Goal: Transaction & Acquisition: Purchase product/service

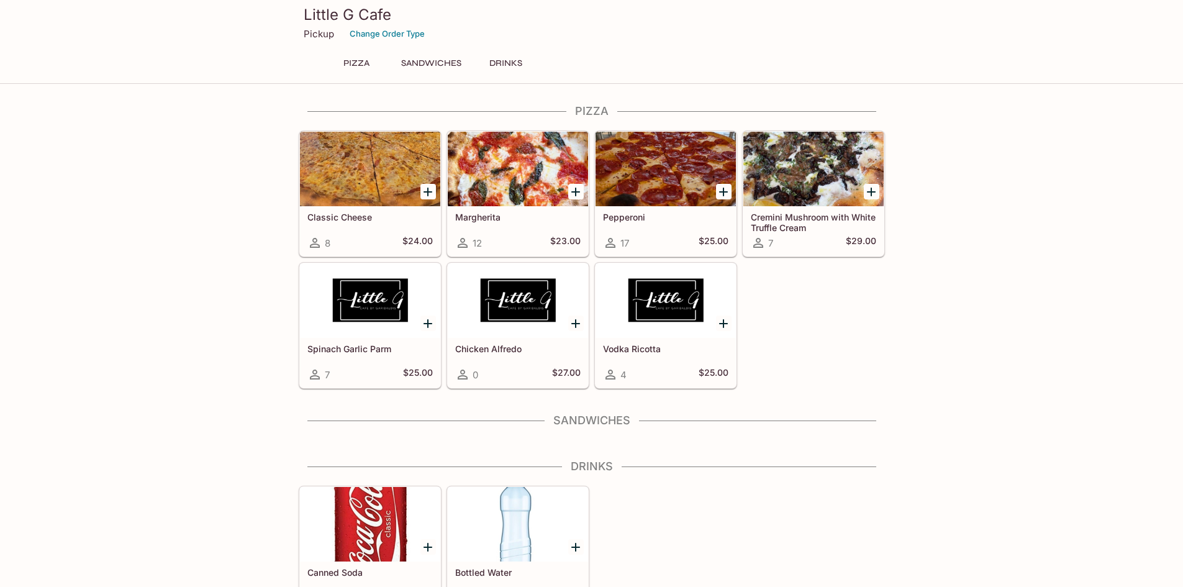
click at [318, 34] on p "Pickup" at bounding box center [319, 34] width 30 height 12
click at [664, 170] on div at bounding box center [665, 169] width 140 height 75
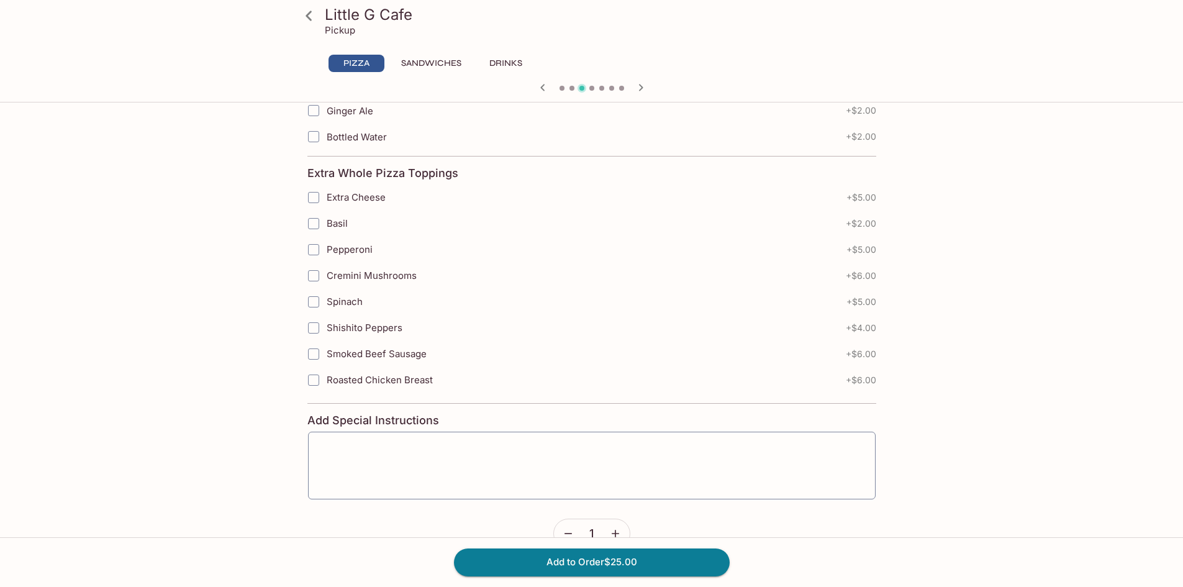
scroll to position [463, 0]
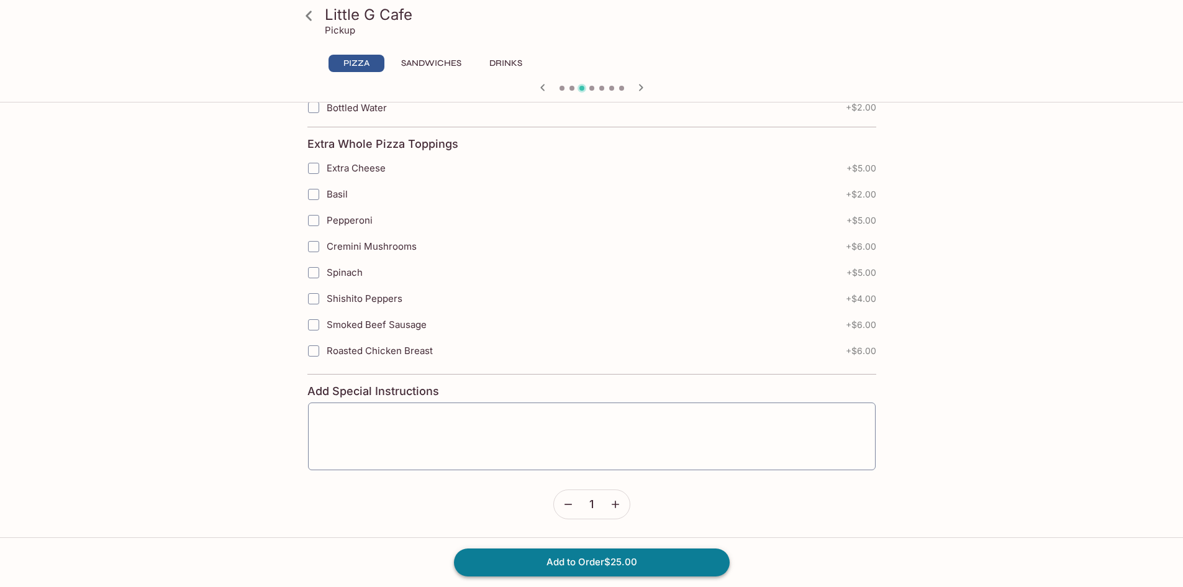
click at [631, 558] on button "Add to Order $25.00" at bounding box center [592, 561] width 276 height 27
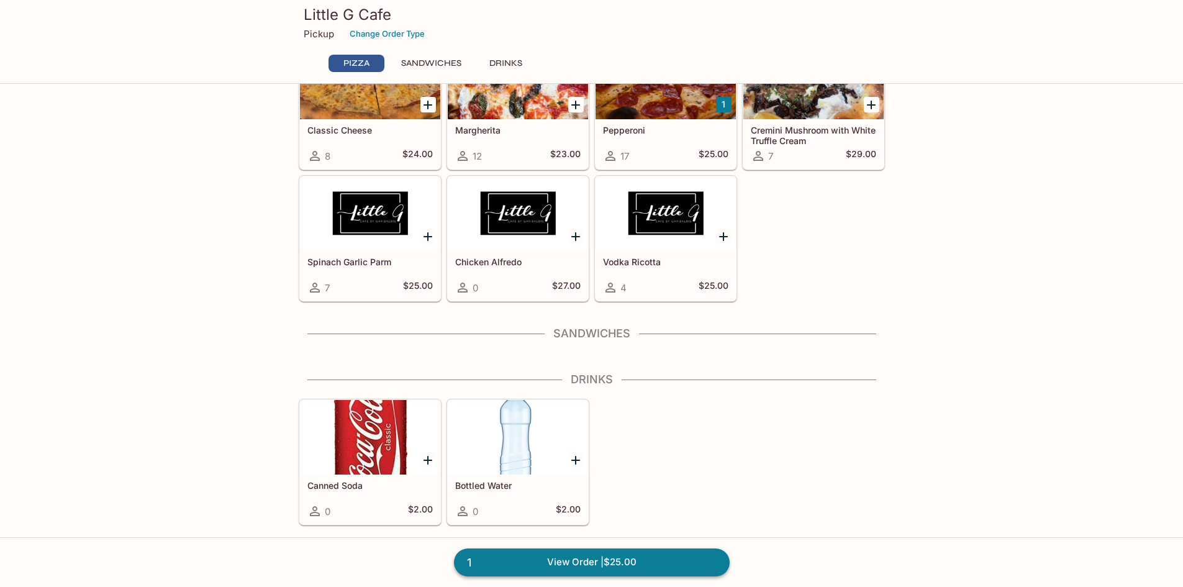
scroll to position [88, 0]
click at [639, 552] on link "1 View Order | $25.00" at bounding box center [592, 561] width 276 height 27
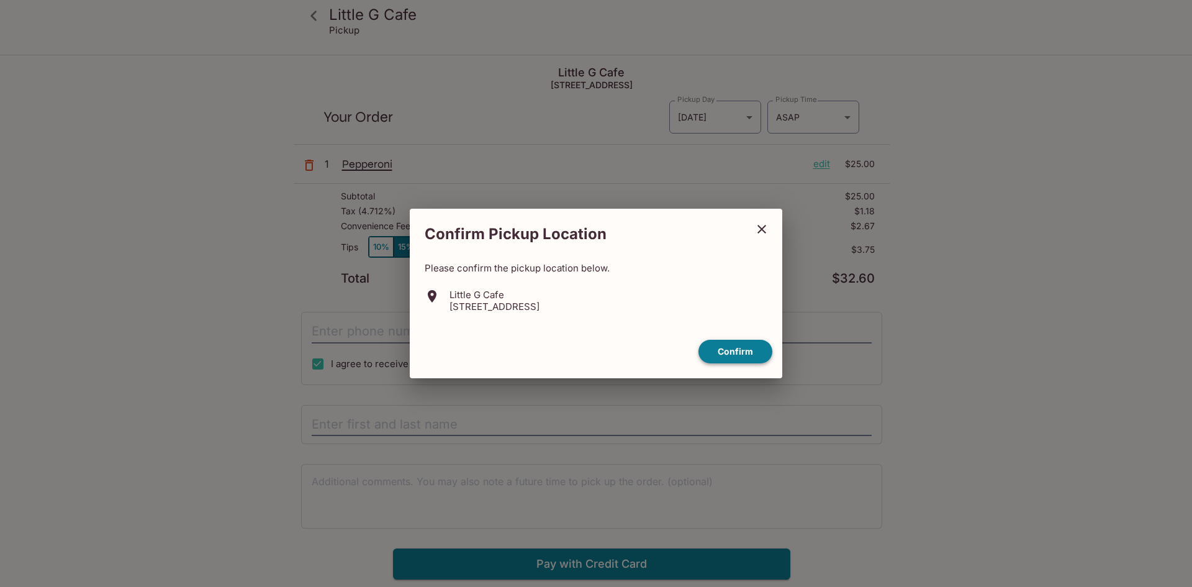
click at [745, 348] on button "Confirm" at bounding box center [736, 352] width 74 height 24
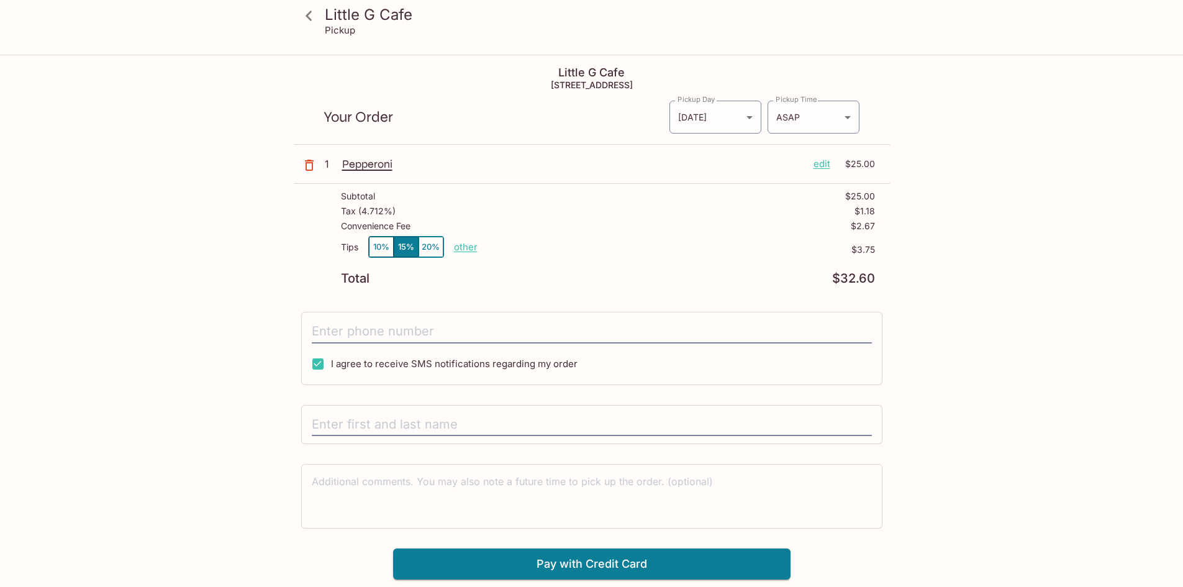
click at [468, 246] on p "other" at bounding box center [466, 247] width 24 height 12
drag, startPoint x: 536, startPoint y: 246, endPoint x: 658, endPoint y: 221, distance: 123.7
click at [658, 221] on div "Subtotal $25.00 Tax ( 4.712% ) $1.18 Convenience Fee $2.67 Tips 10% 15% 20% Don…" at bounding box center [592, 238] width 596 height 108
type input "0.00"
drag, startPoint x: 586, startPoint y: 251, endPoint x: 602, endPoint y: 257, distance: 16.7
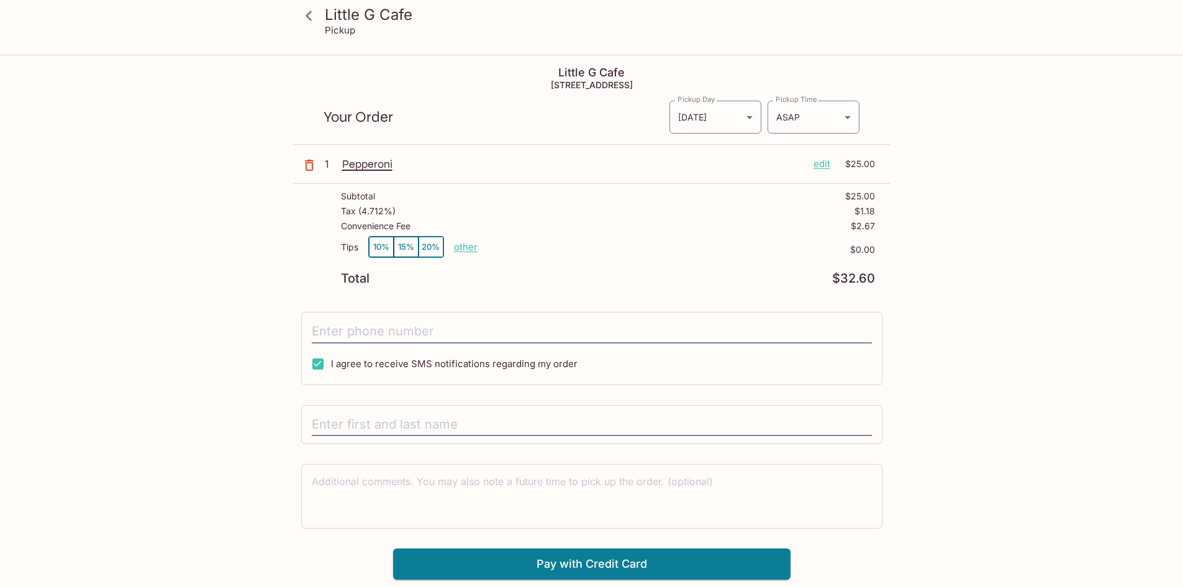
click at [592, 254] on p "$0.00" at bounding box center [675, 250] width 397 height 10
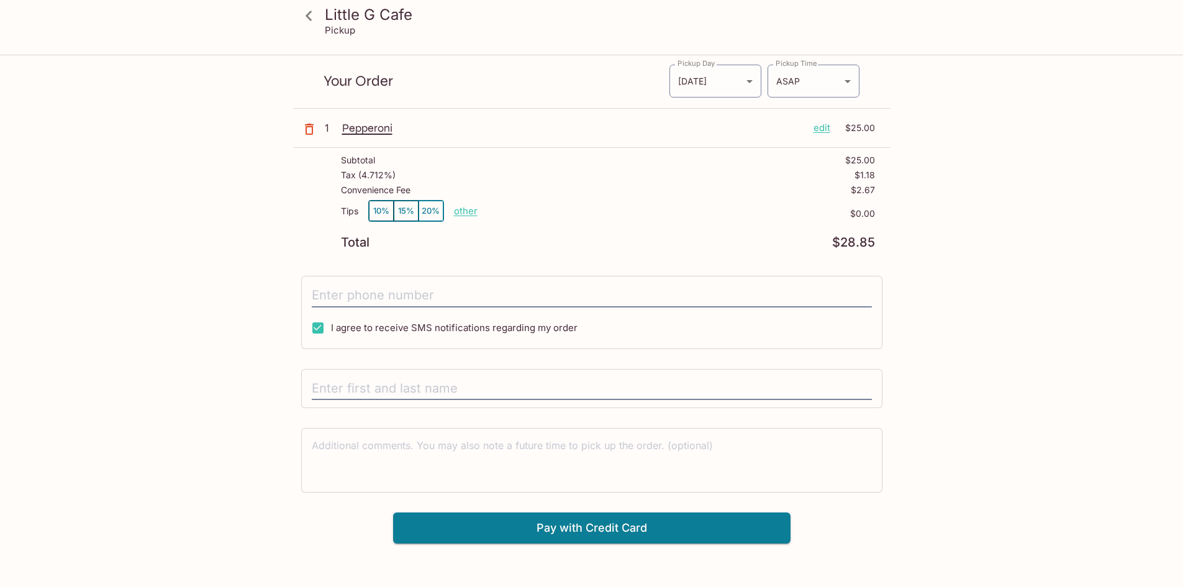
scroll to position [56, 0]
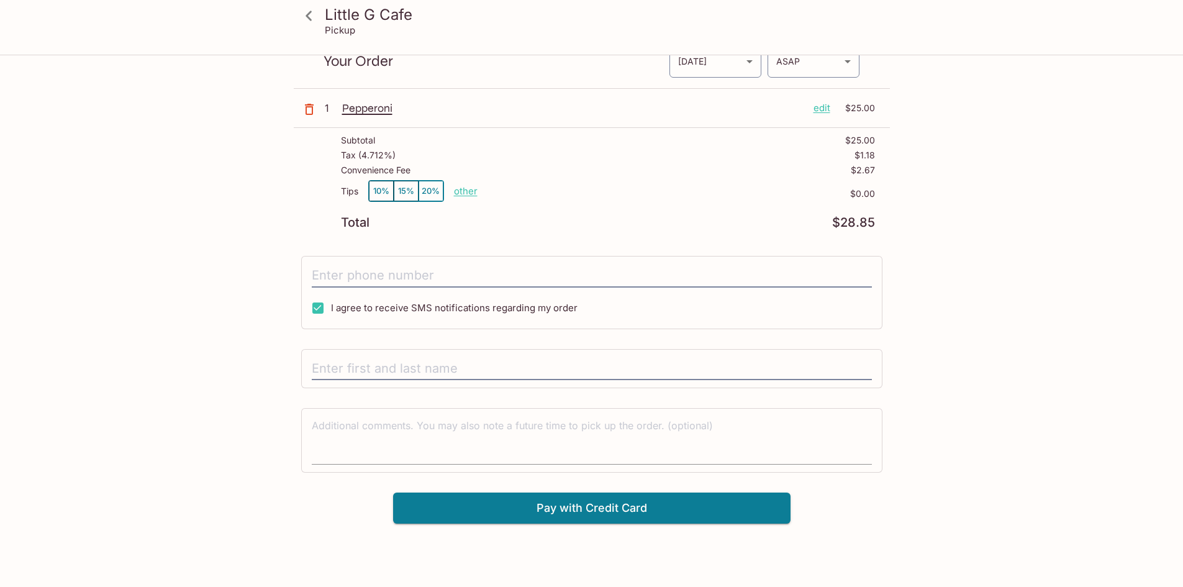
click at [572, 517] on button "Pay with Credit Card" at bounding box center [591, 507] width 397 height 31
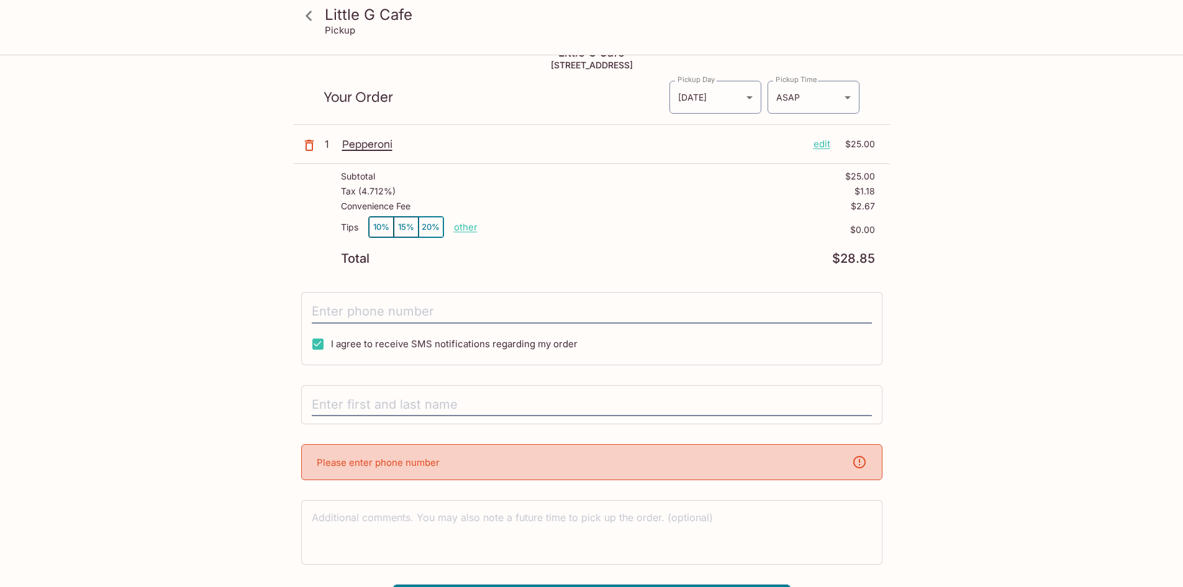
scroll to position [0, 0]
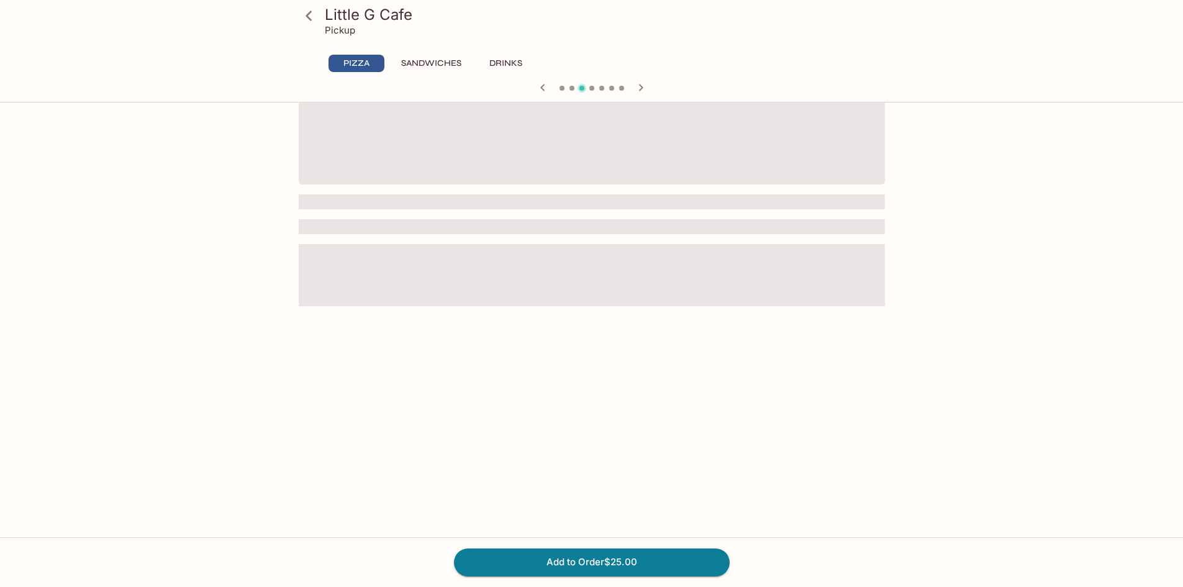
scroll to position [107, 0]
